Goal: Use online tool/utility: Utilize a website feature to perform a specific function

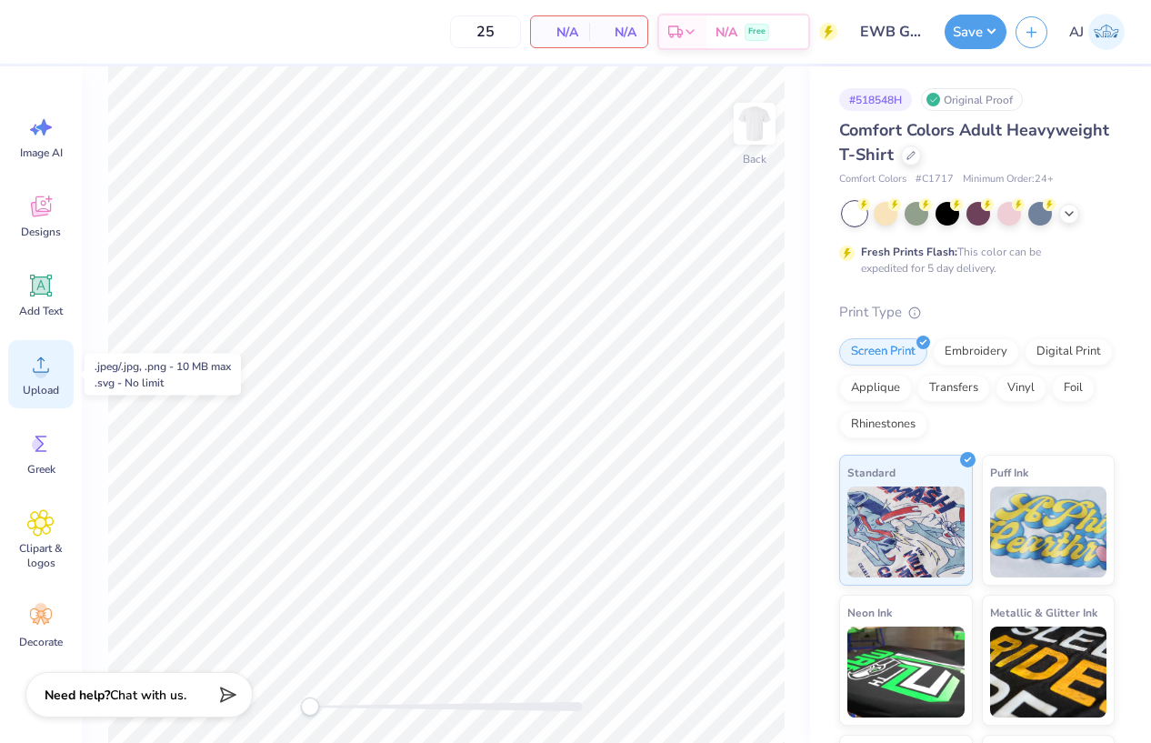
click at [41, 372] on circle at bounding box center [41, 372] width 13 height 13
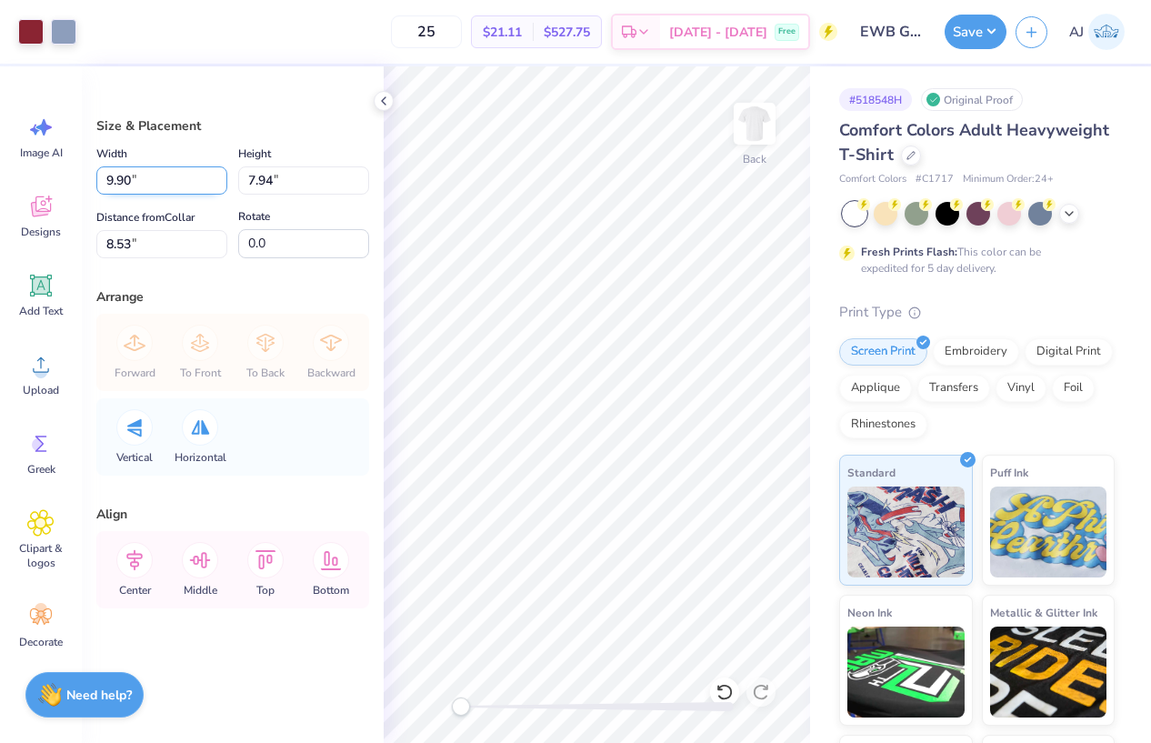
click at [161, 175] on input "9.90" at bounding box center [161, 180] width 131 height 28
click at [156, 175] on input "9.90" at bounding box center [161, 180] width 131 height 28
click at [157, 176] on input "9.90" at bounding box center [161, 180] width 131 height 28
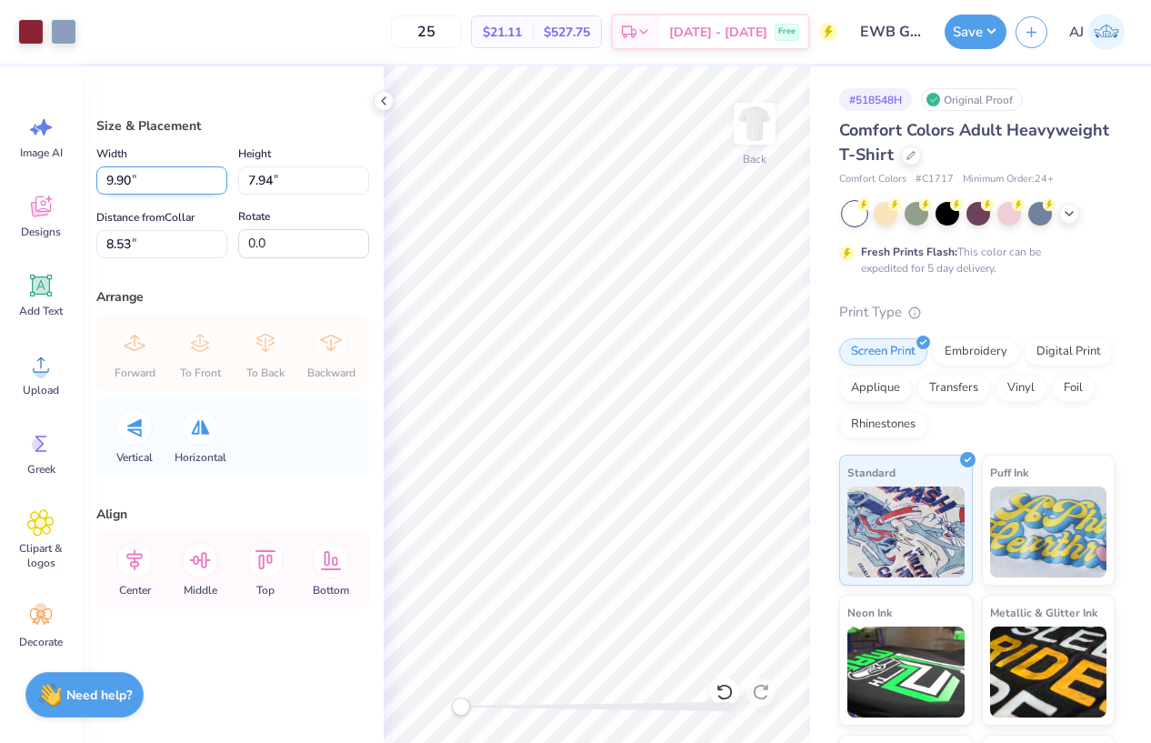
click at [157, 176] on input "9.90" at bounding box center [161, 180] width 131 height 28
type input "3.50"
type input "2.81"
type input "11.10"
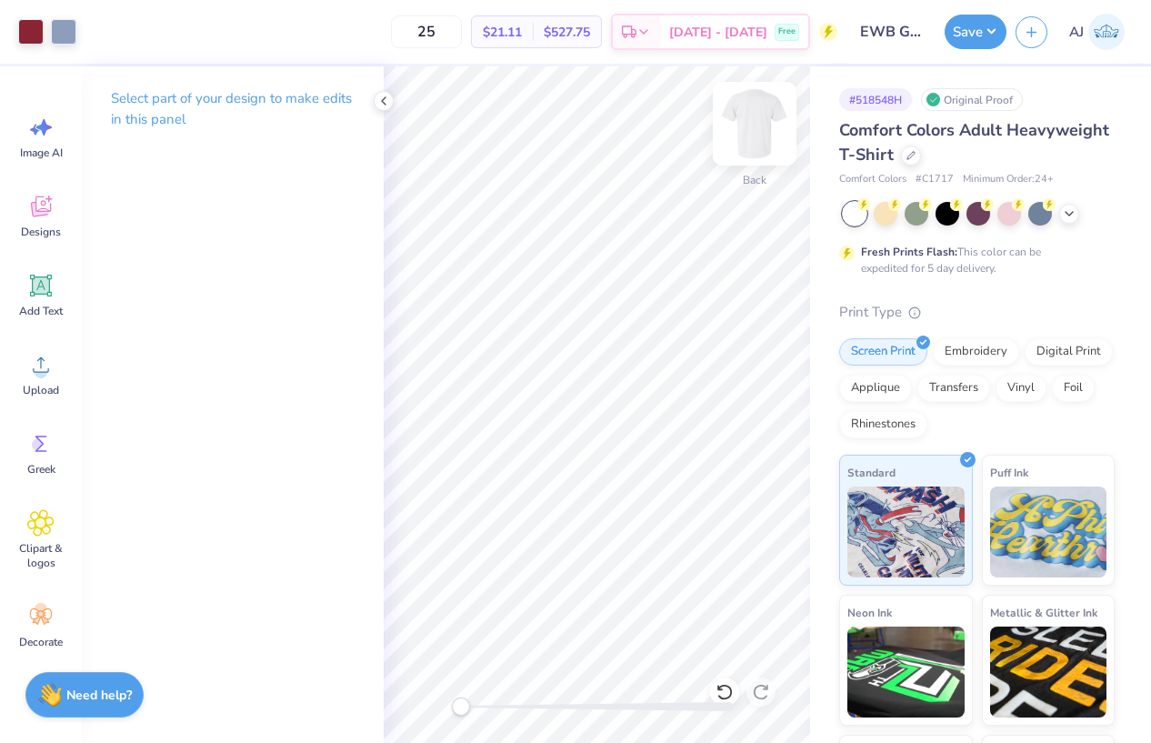
click at [745, 134] on img at bounding box center [754, 123] width 73 height 73
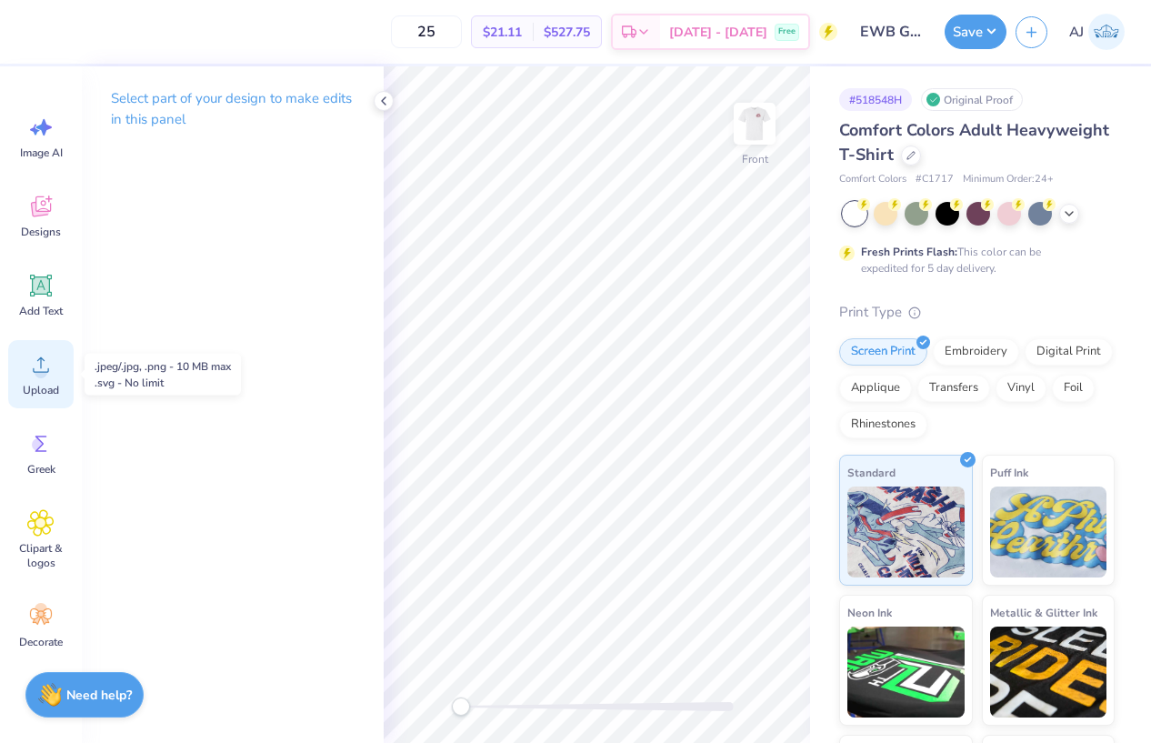
click at [42, 375] on circle at bounding box center [41, 372] width 13 height 13
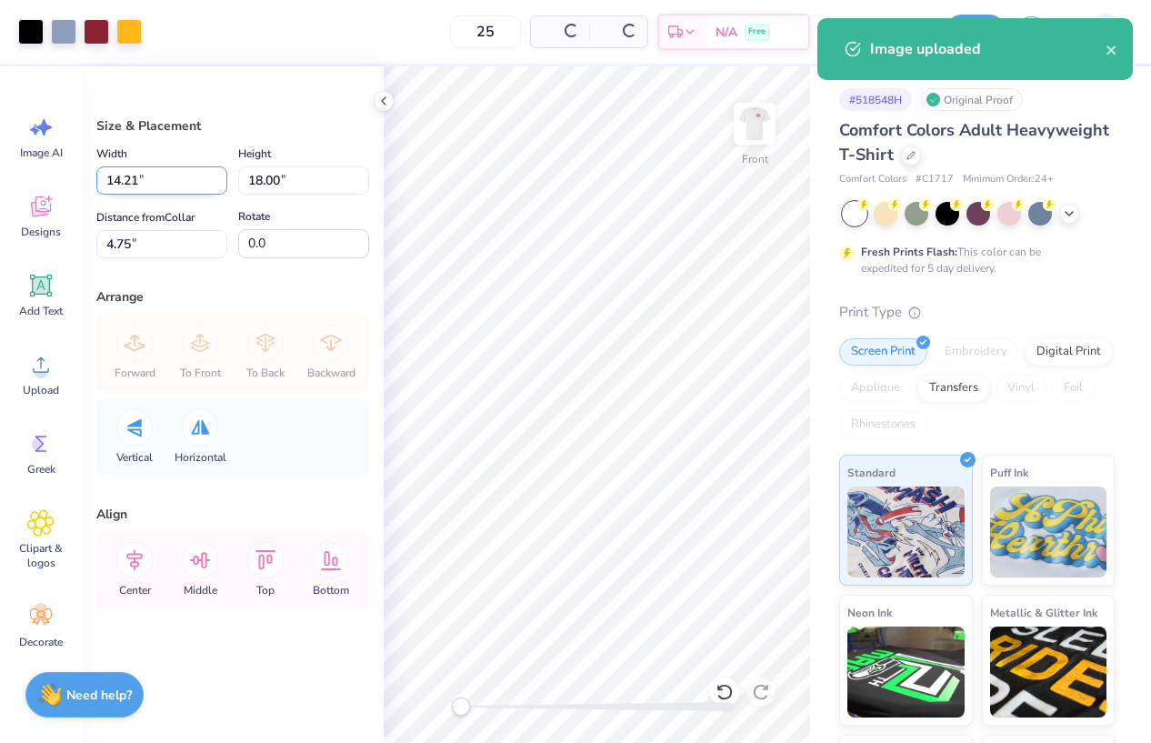
click at [175, 184] on input "14.21" at bounding box center [161, 180] width 131 height 28
type input "12.00"
type input "15.20"
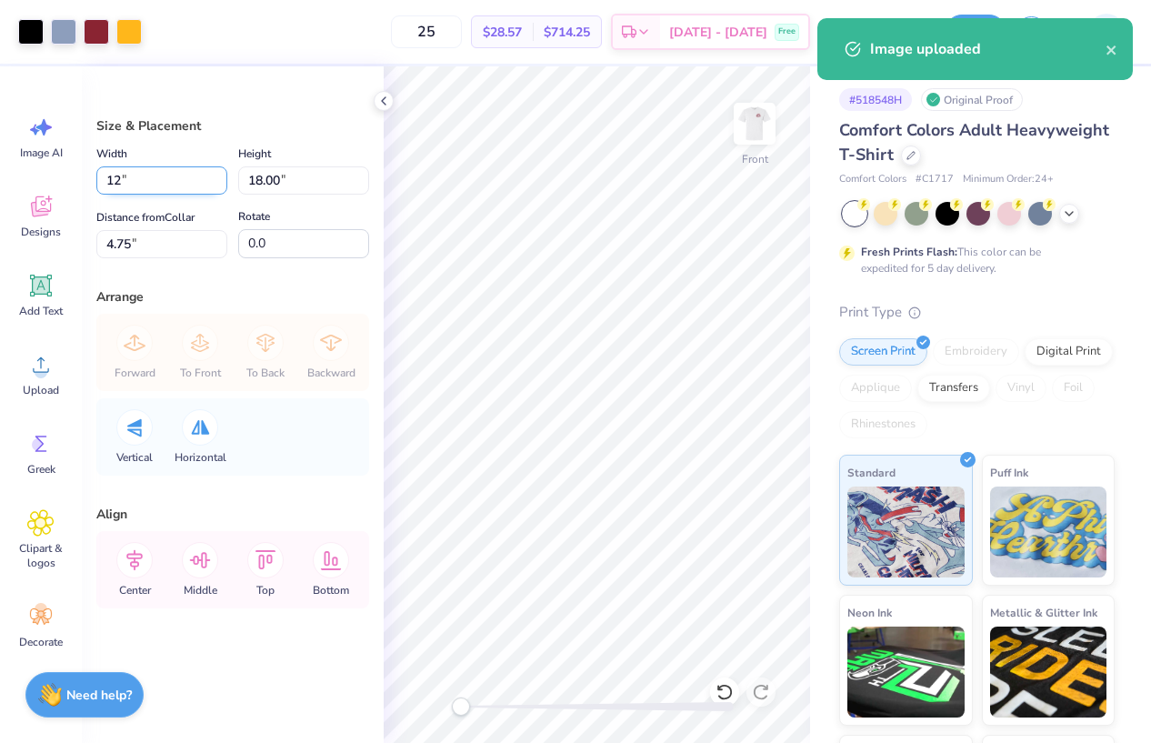
type input "6.15"
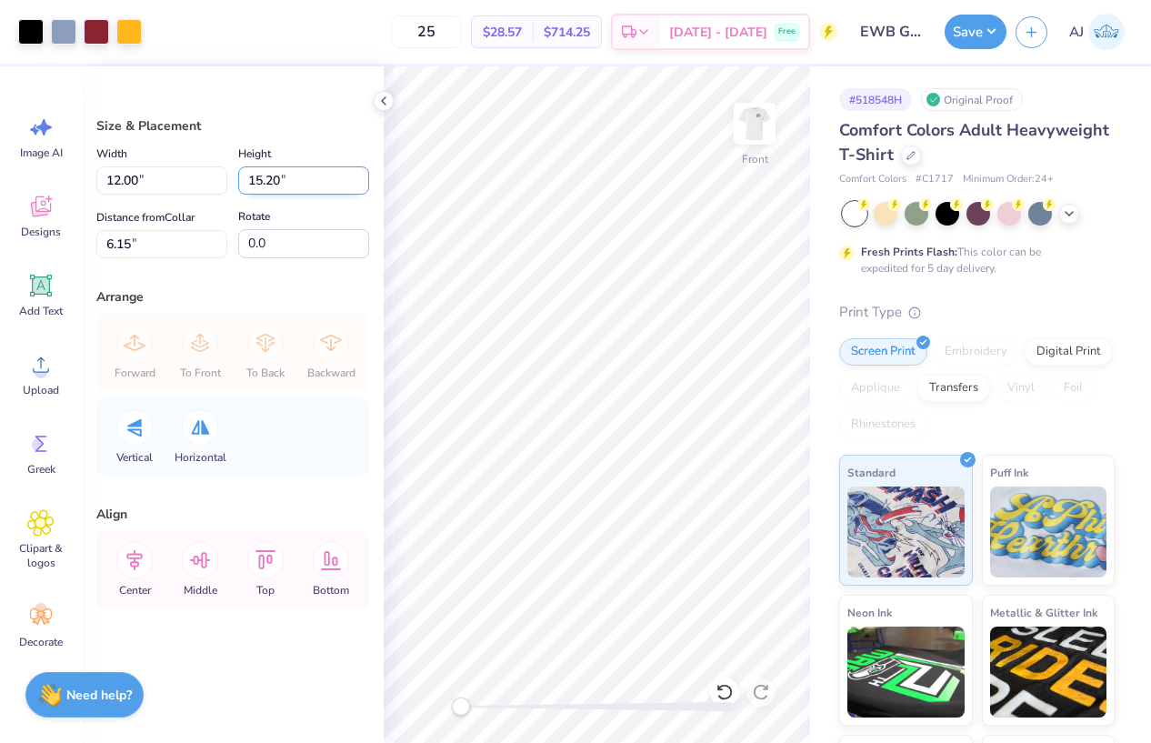
click at [308, 185] on input "15.20" at bounding box center [303, 180] width 131 height 28
type input "15"
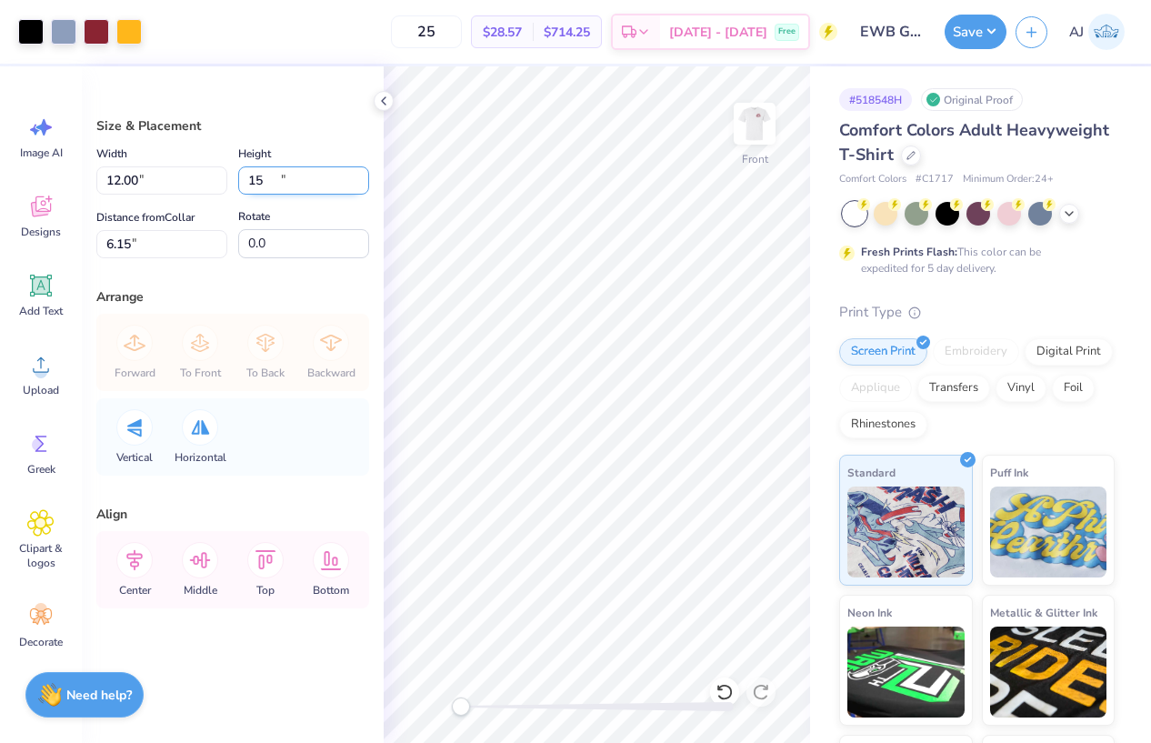
type input "11.84"
type input "15.00"
type input "6.25"
click at [112, 179] on input "11.84" at bounding box center [161, 180] width 131 height 28
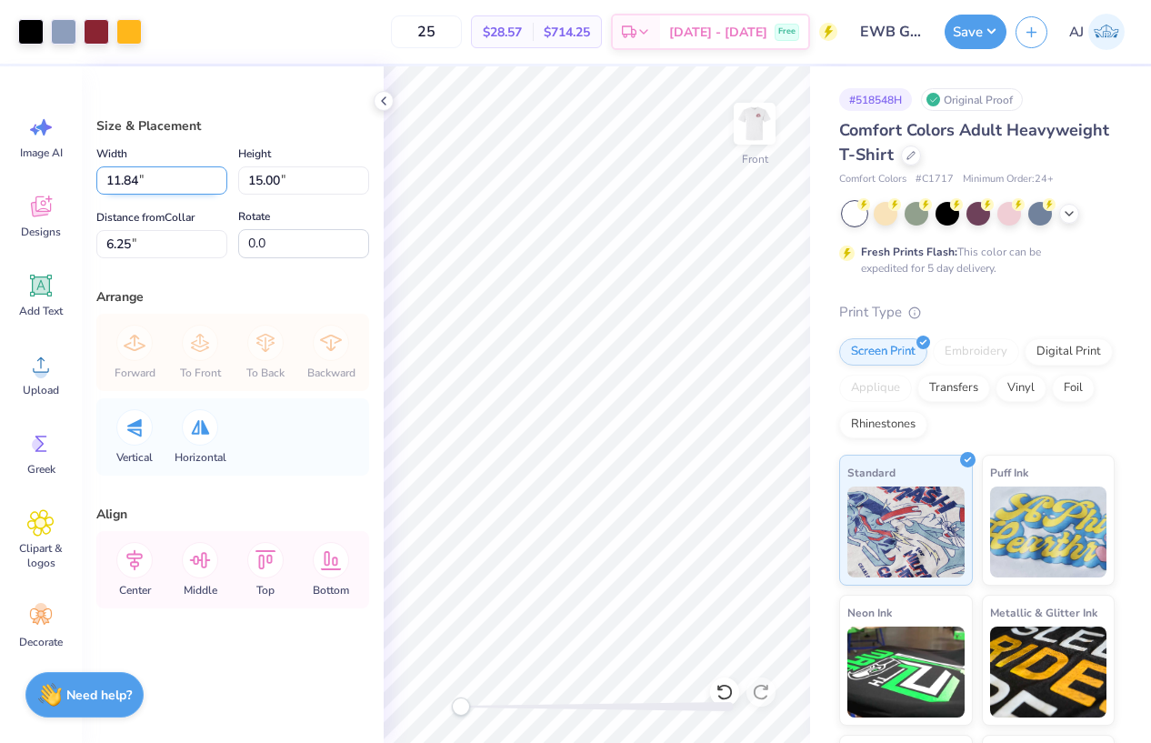
click at [112, 178] on input "11.84" at bounding box center [161, 180] width 131 height 28
type input "11.00"
type input "13.94"
click at [165, 239] on input "6.78" at bounding box center [161, 244] width 131 height 28
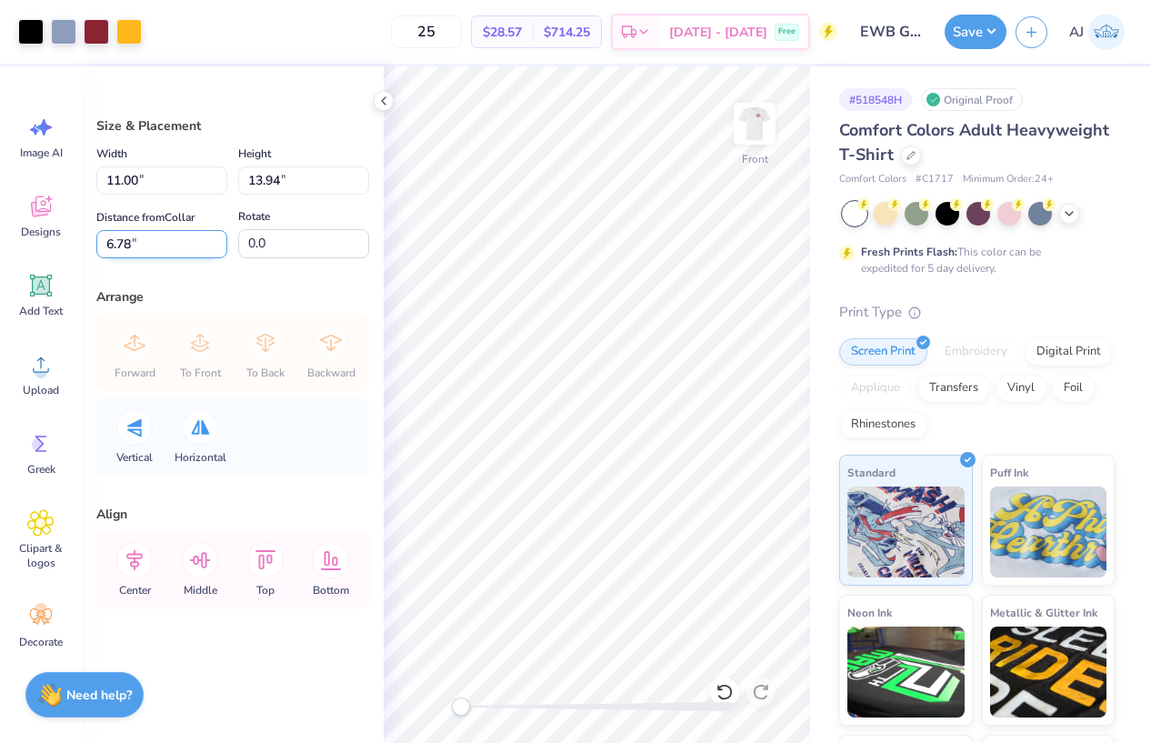
click at [165, 239] on input "6.78" at bounding box center [161, 244] width 131 height 28
type input "3"
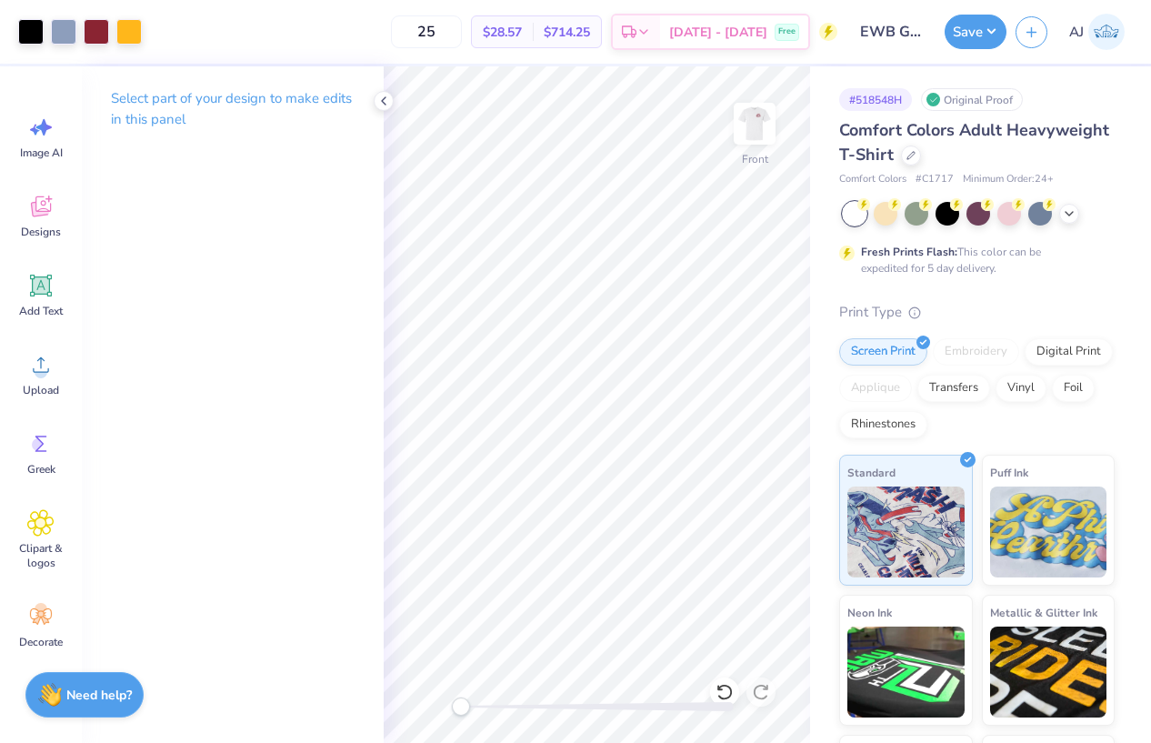
click at [379, 105] on icon at bounding box center [384, 101] width 15 height 15
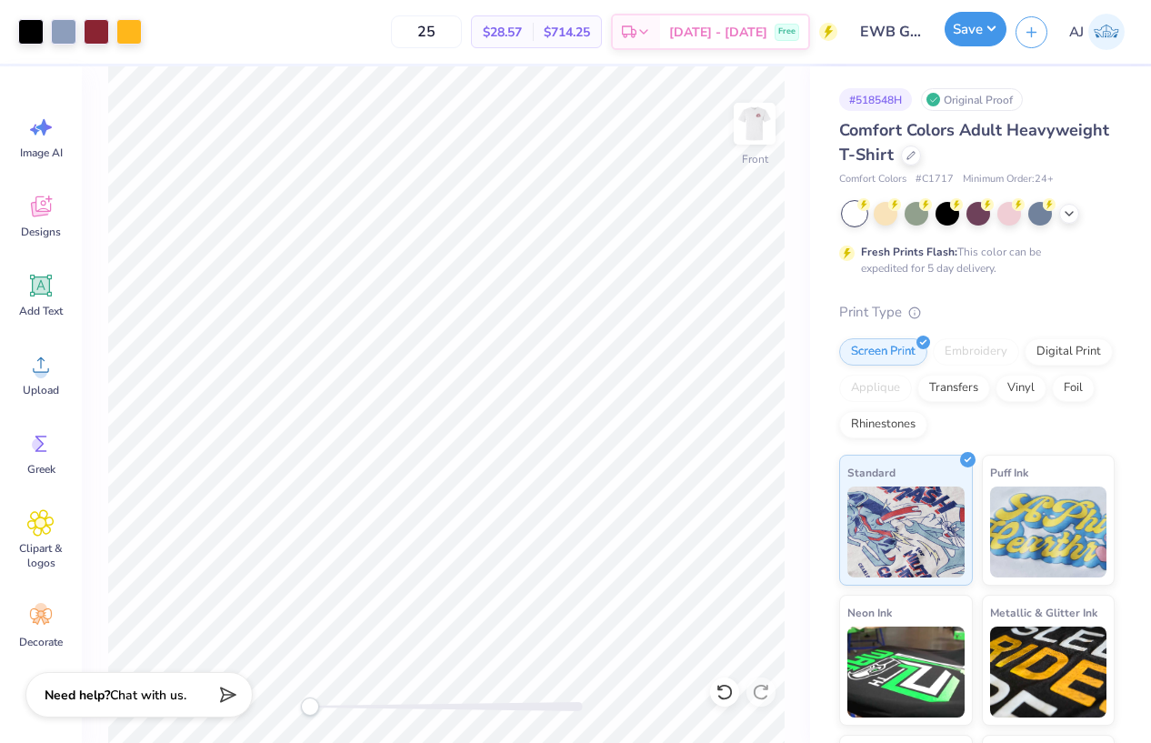
click at [992, 29] on button "Save" at bounding box center [976, 29] width 62 height 35
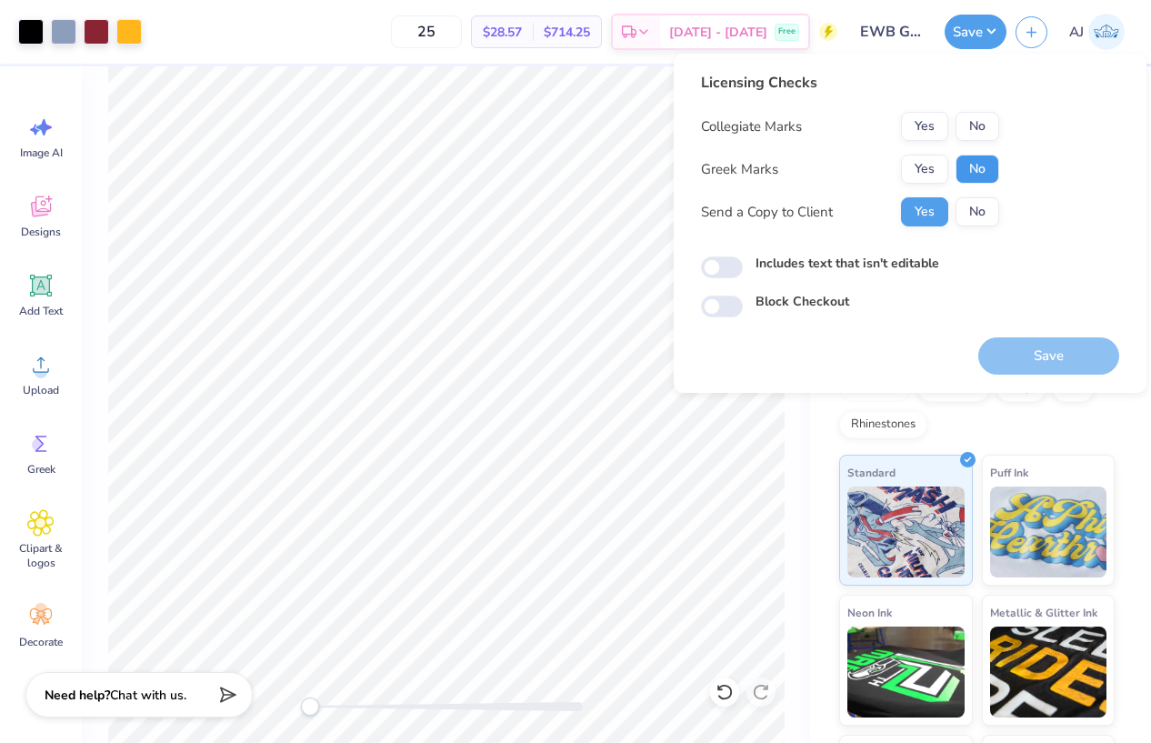
click at [961, 172] on button "No" at bounding box center [978, 169] width 44 height 29
click at [972, 128] on button "No" at bounding box center [978, 126] width 44 height 29
click at [749, 262] on div "Includes text that isn't editable" at bounding box center [910, 264] width 418 height 21
click at [733, 265] on input "Includes text that isn't editable" at bounding box center [722, 267] width 42 height 22
checkbox input "true"
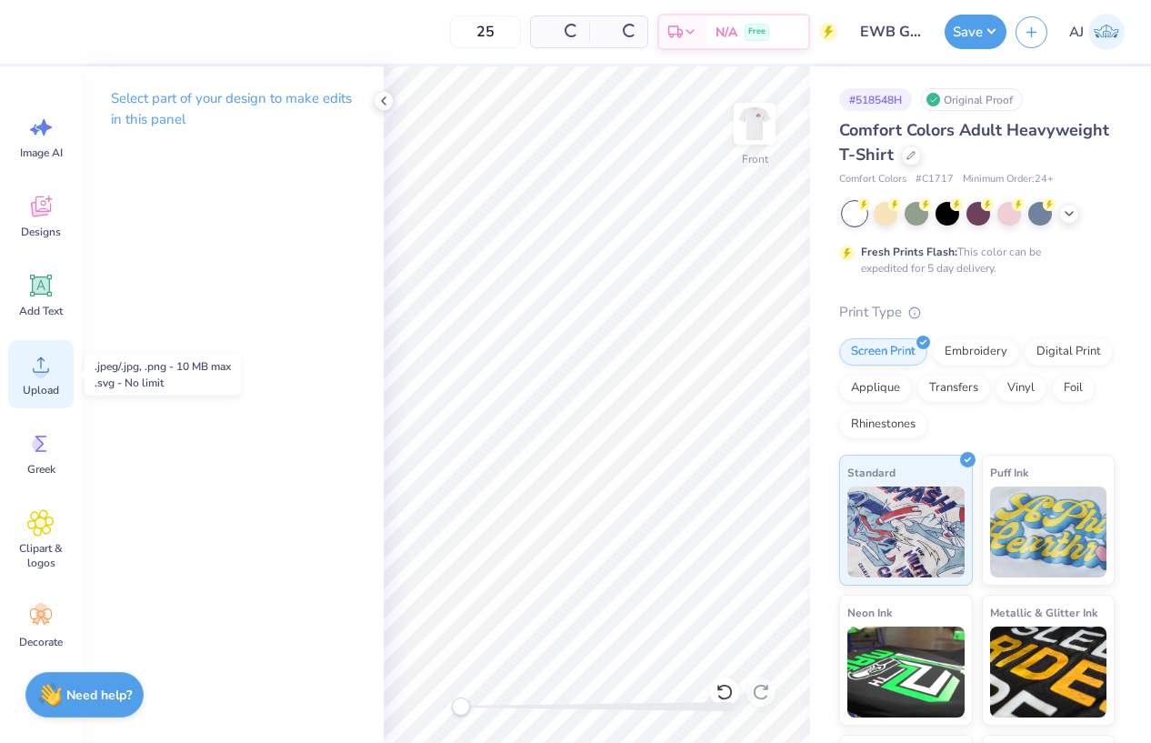
click at [53, 366] on icon at bounding box center [40, 364] width 27 height 27
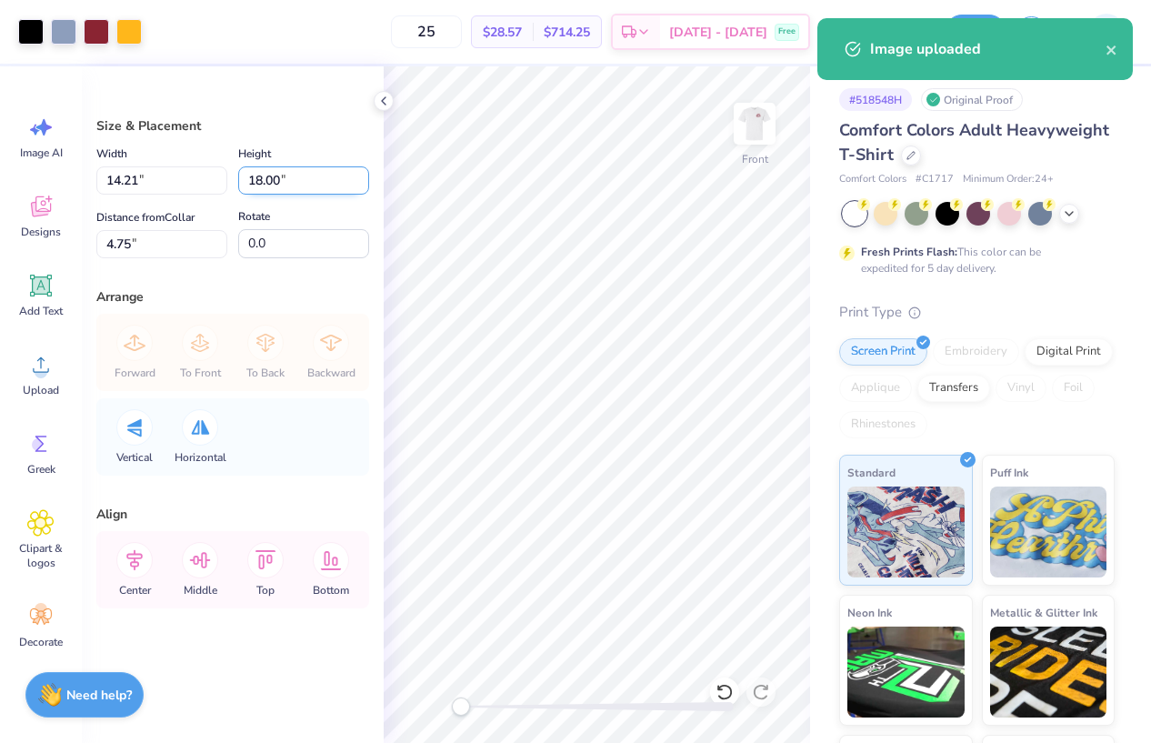
click at [256, 177] on input "18.00" at bounding box center [303, 180] width 131 height 28
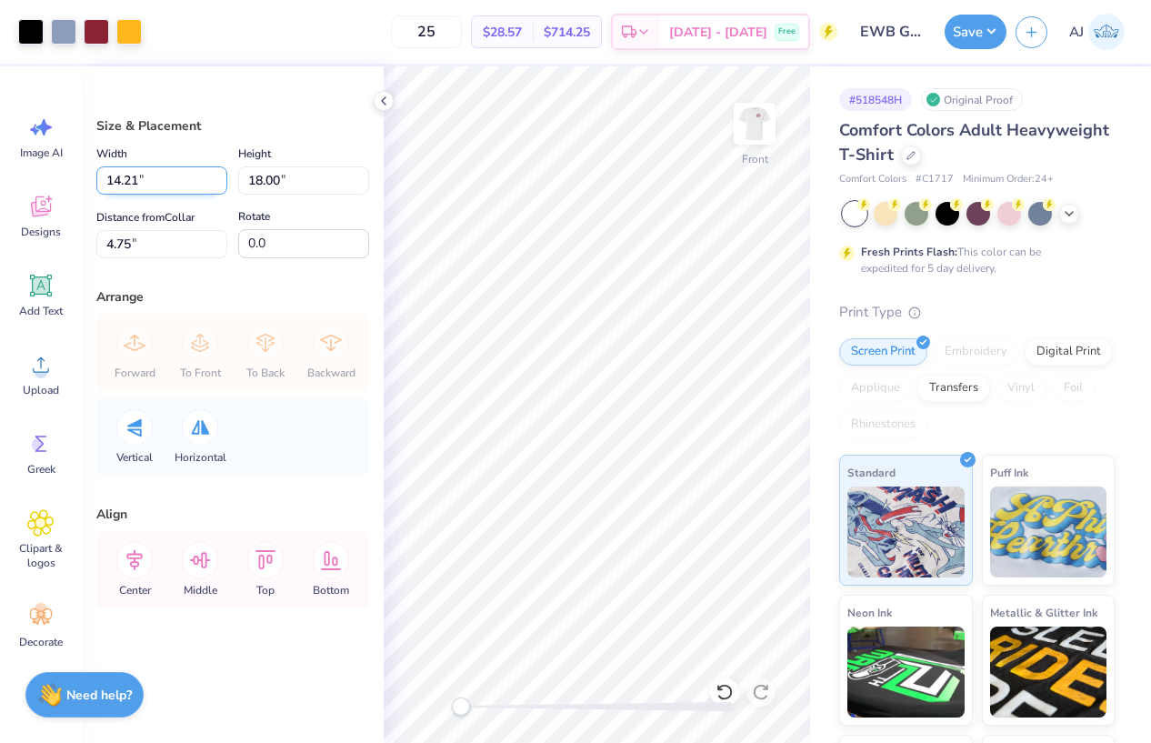
click at [119, 175] on input "14.21" at bounding box center [161, 180] width 131 height 28
type input "11.00"
type input "13.94"
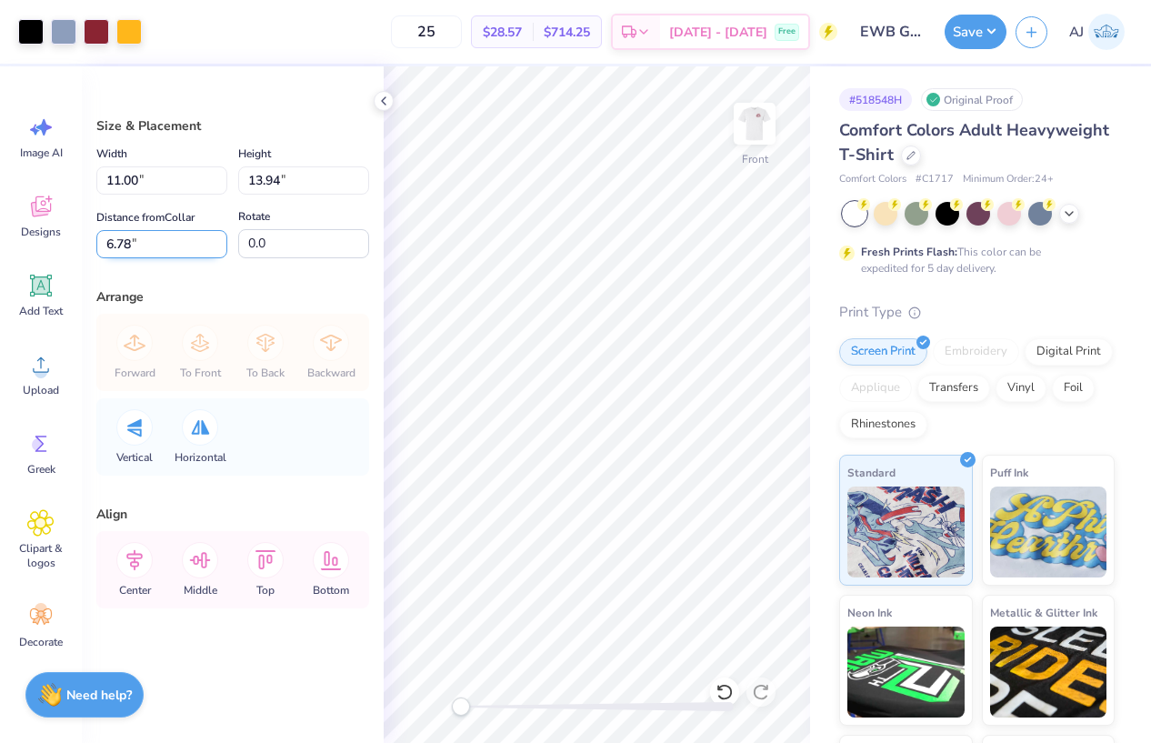
click at [117, 241] on input "6.78" at bounding box center [161, 244] width 131 height 28
type input "3"
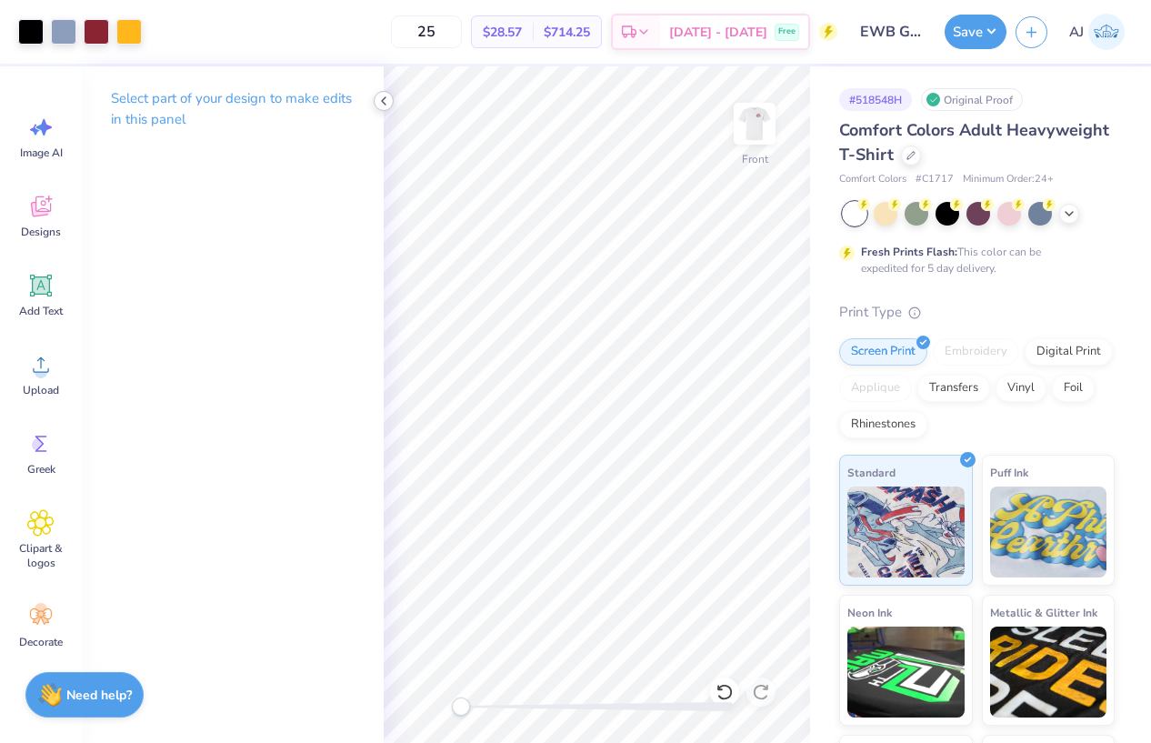
click at [387, 101] on icon at bounding box center [384, 101] width 15 height 15
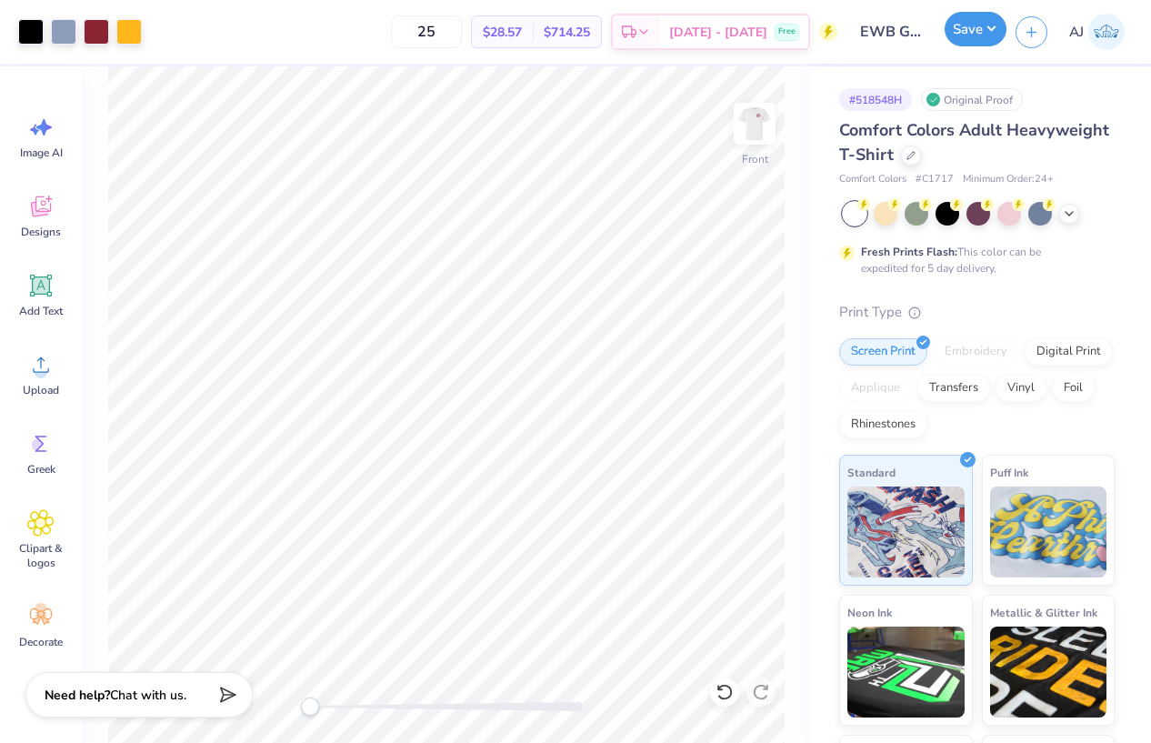
click at [991, 26] on button "Save" at bounding box center [976, 29] width 62 height 35
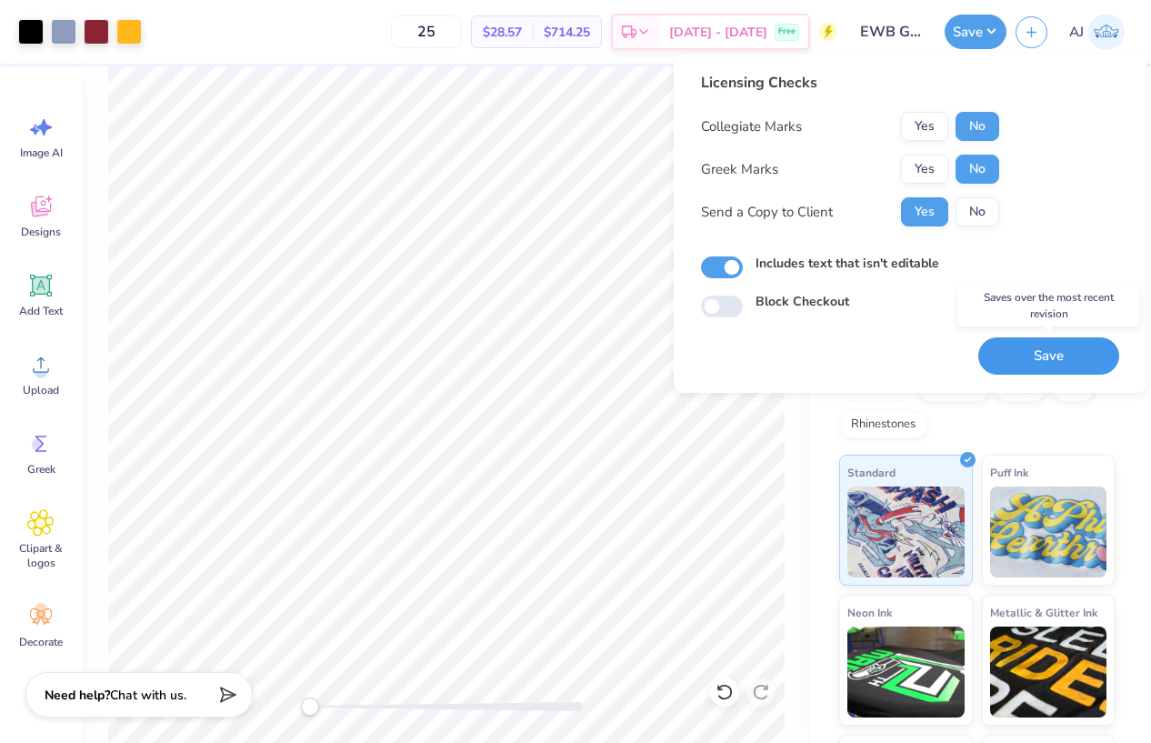
click at [1023, 362] on button "Save" at bounding box center [1049, 355] width 141 height 37
